Goal: Transaction & Acquisition: Purchase product/service

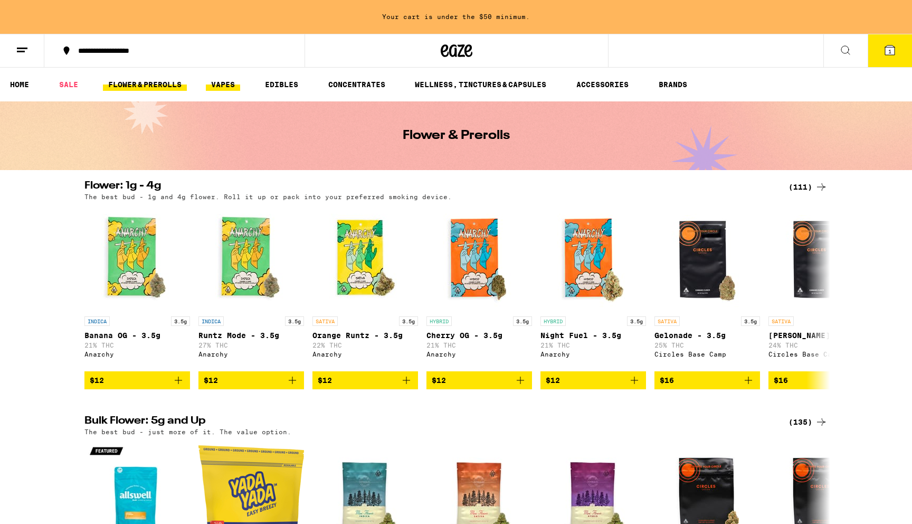
click at [219, 86] on link "VAPES" at bounding box center [223, 84] width 34 height 13
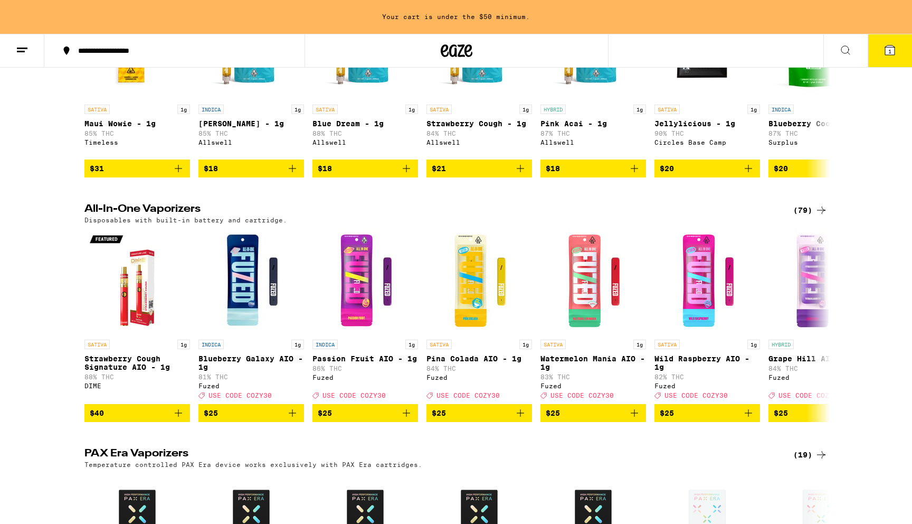
scroll to position [206, 0]
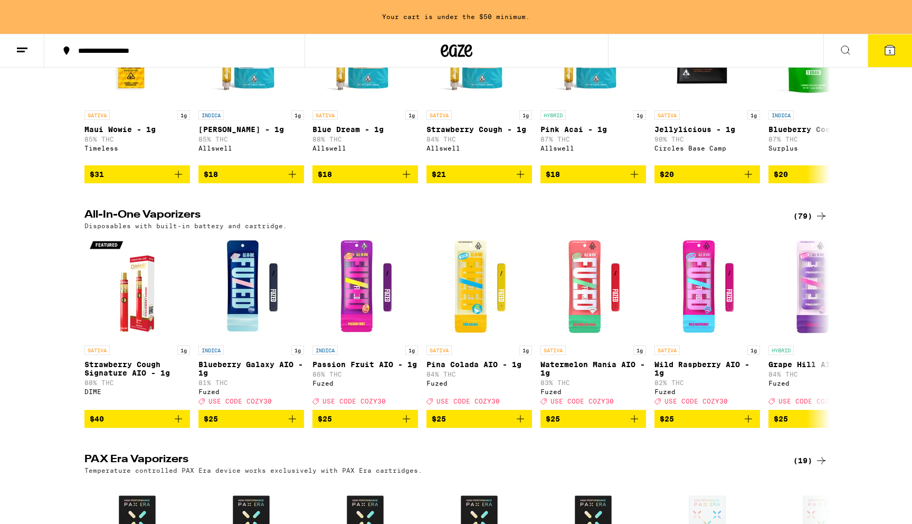
click at [815, 222] on icon at bounding box center [821, 216] width 13 height 13
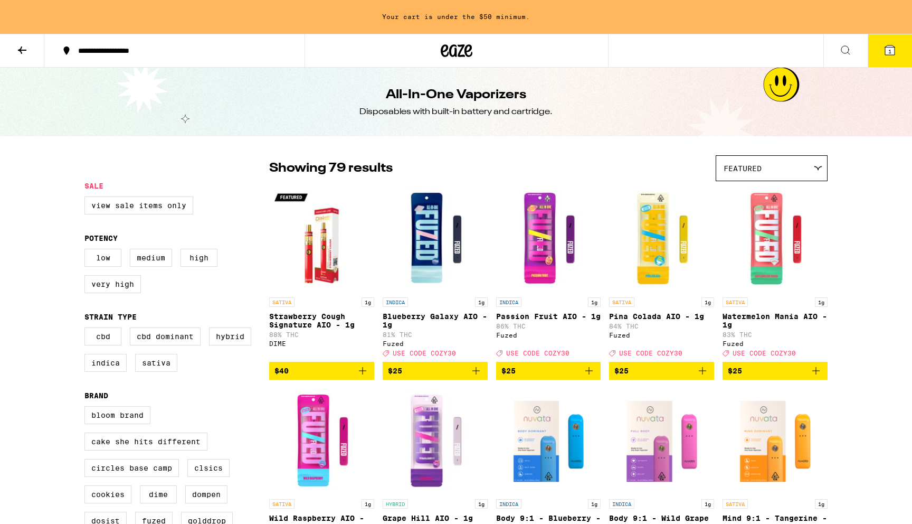
click at [776, 173] on div "Featured" at bounding box center [772, 168] width 111 height 25
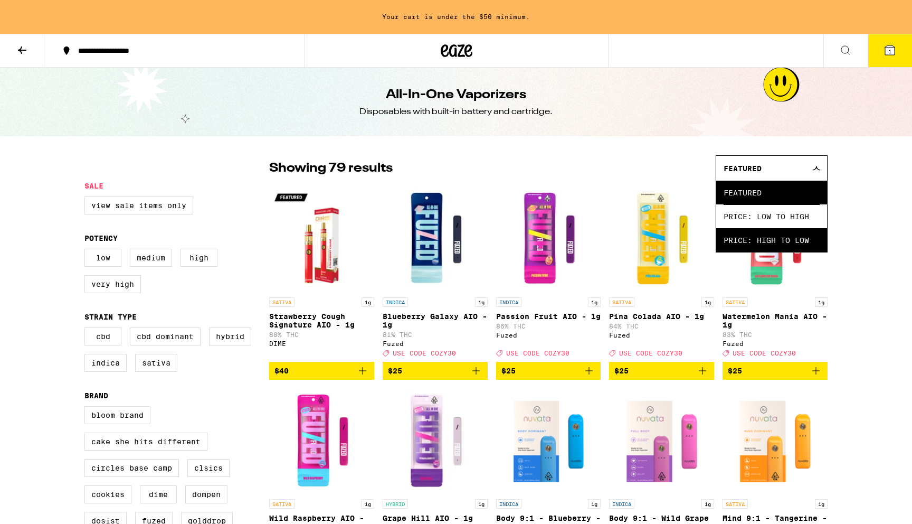
click at [764, 236] on span "Price: High to Low" at bounding box center [772, 240] width 96 height 24
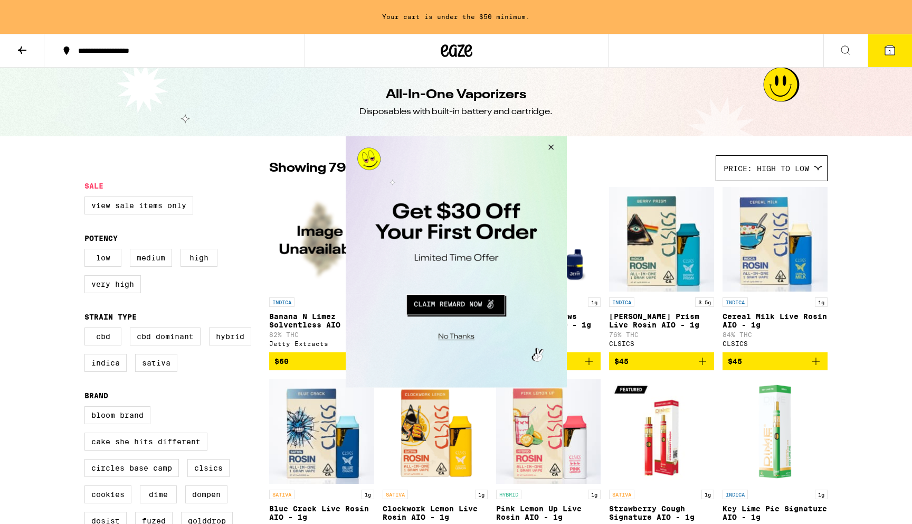
click at [554, 146] on button "Close Modal" at bounding box center [549, 148] width 29 height 25
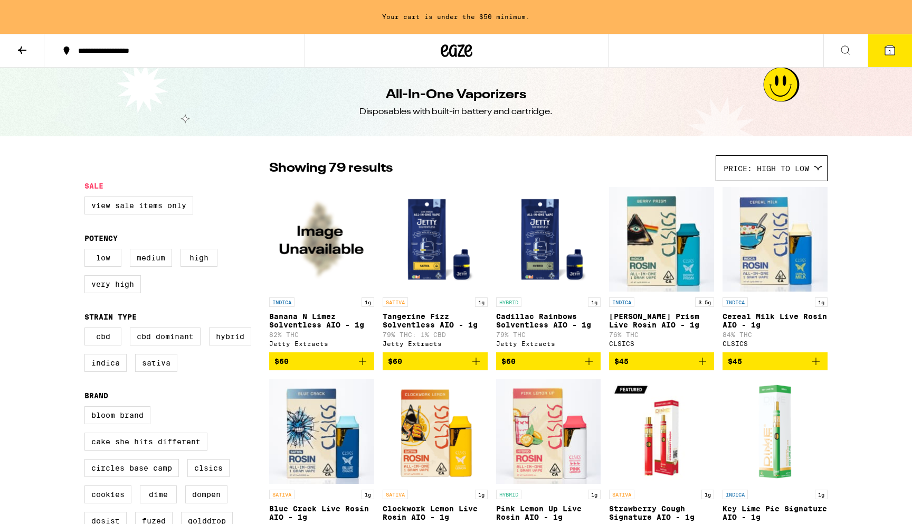
click at [16, 50] on icon at bounding box center [22, 50] width 13 height 13
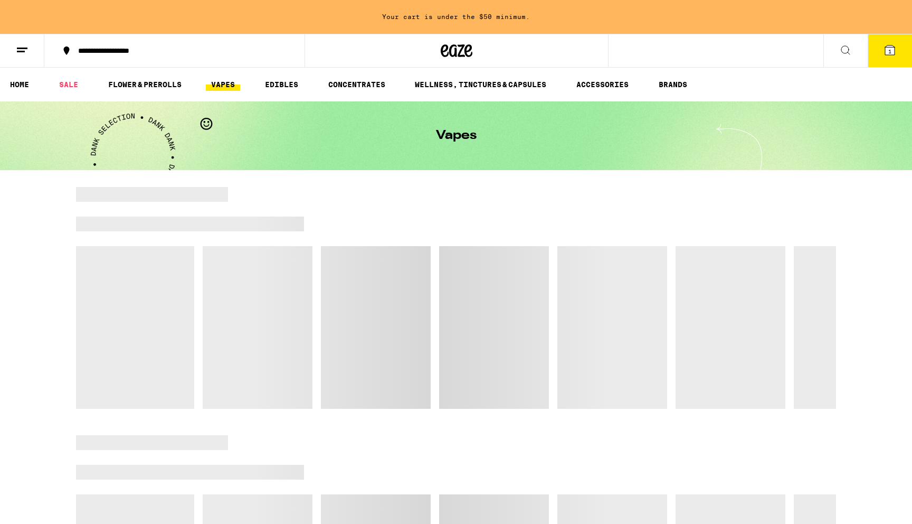
click at [18, 49] on icon at bounding box center [22, 50] width 13 height 13
